Goal: Find specific page/section: Find specific page/section

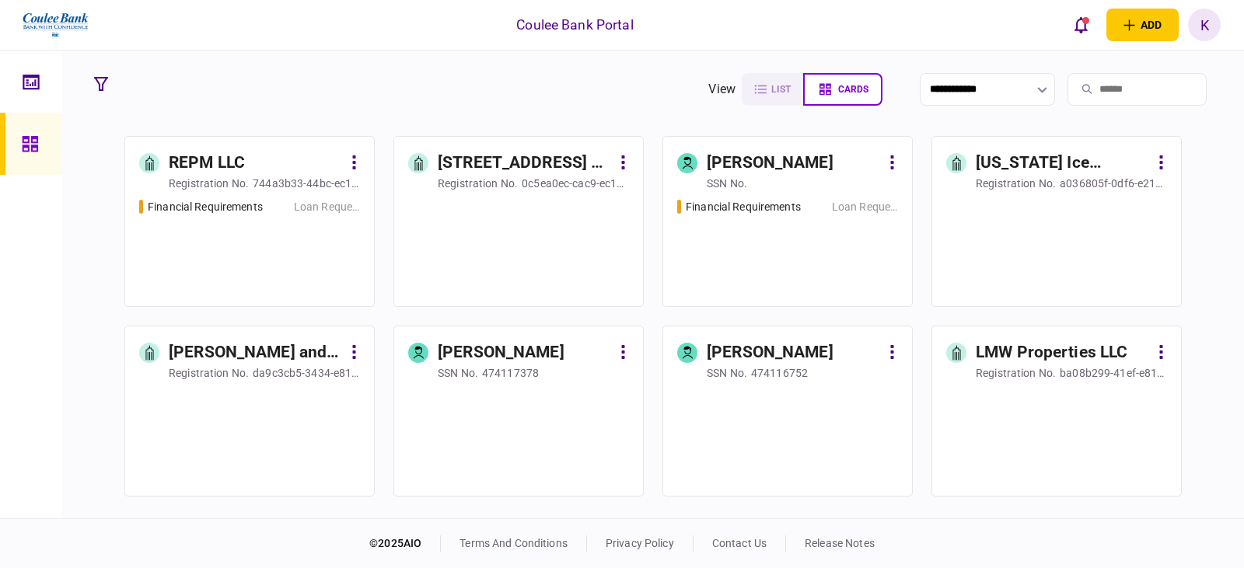
click at [1089, 93] on input "search" at bounding box center [1137, 89] width 139 height 33
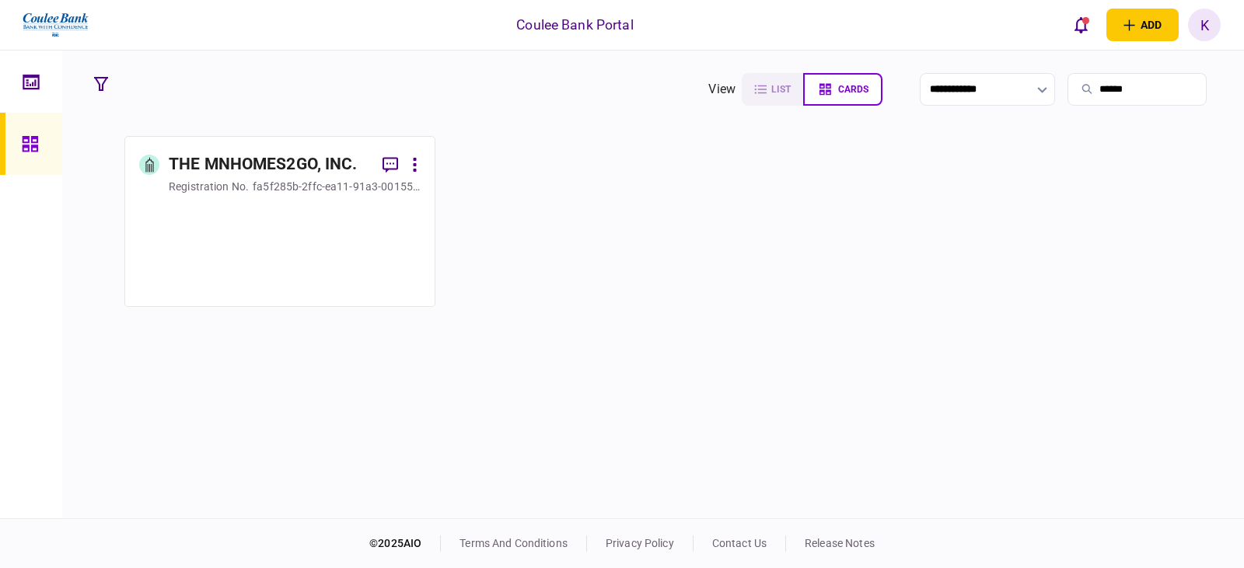
type input "******"
click at [335, 238] on div at bounding box center [279, 247] width 281 height 90
